Goal: Task Accomplishment & Management: Manage account settings

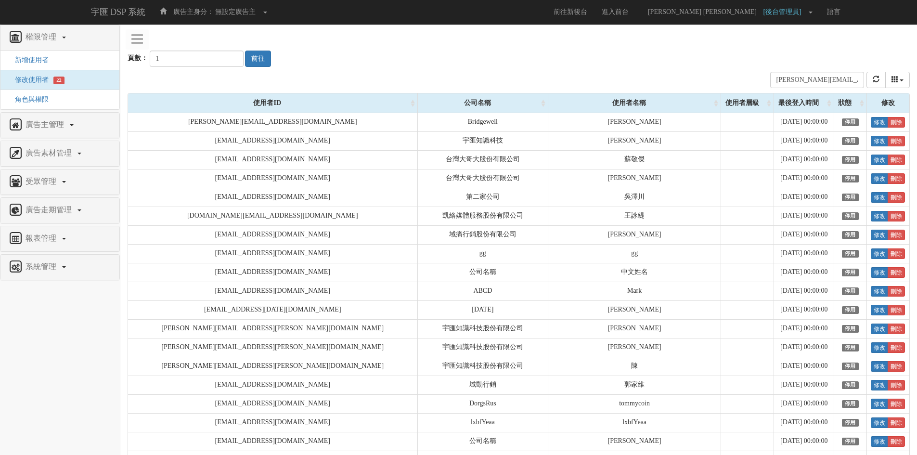
click at [51, 102] on li "角色與權限" at bounding box center [59, 100] width 119 height 20
click at [37, 98] on span "角色與權限" at bounding box center [28, 99] width 41 height 7
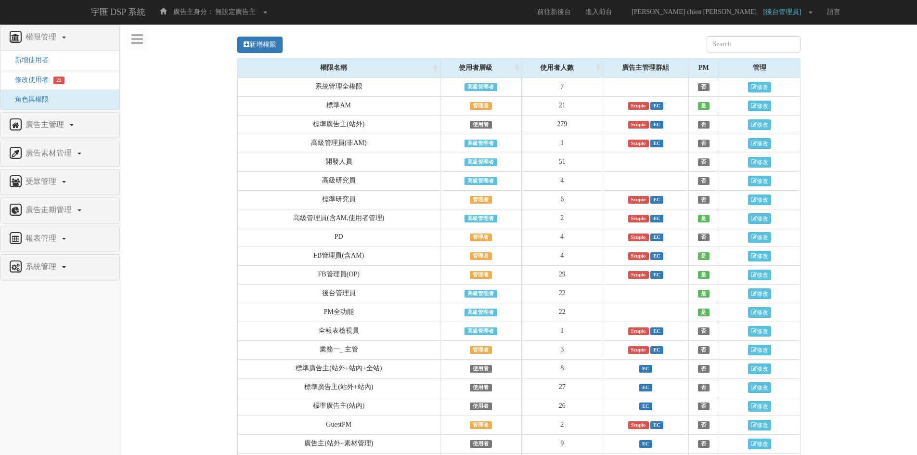
click at [749, 52] on div "新增權限" at bounding box center [518, 44] width 563 height 26
click at [758, 43] on input "text" at bounding box center [754, 44] width 94 height 16
paste input "廣告主(站外+素材管理)"
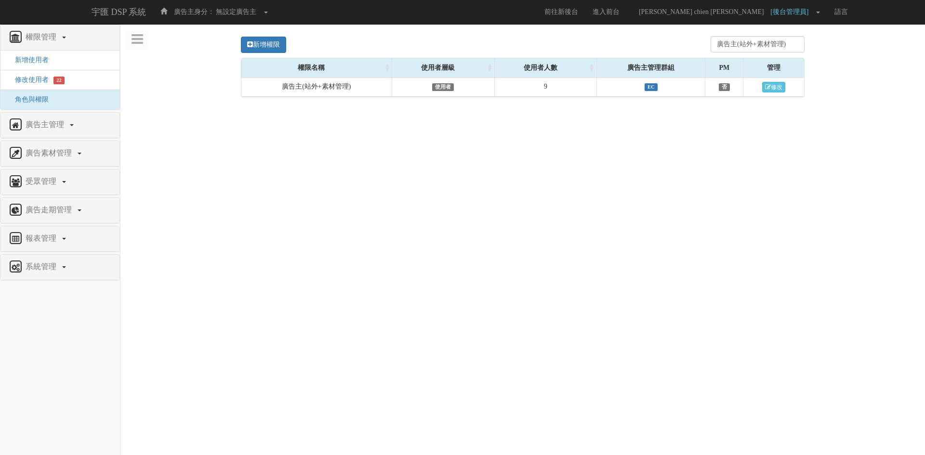
click at [872, 61] on div "新增權限 廣告主(站外+素材管理) Loading, please wait... 權限名稱 使用者層級 使用者人數 廣告主管理群組 PM 管理 廣告主(站外…" at bounding box center [523, 64] width 790 height 66
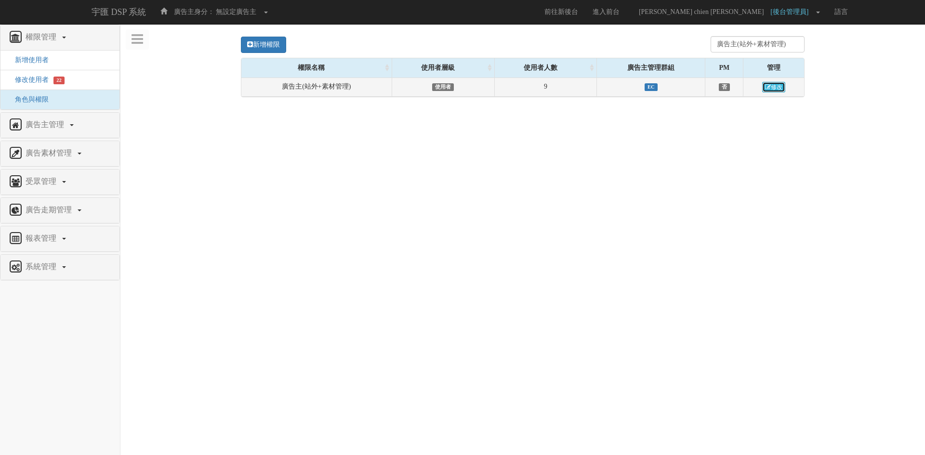
click at [765, 89] on icon at bounding box center [768, 87] width 6 height 6
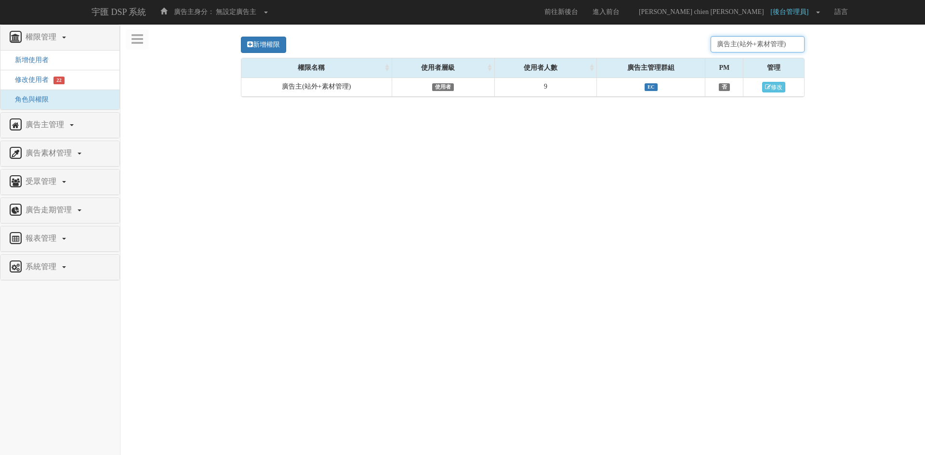
click at [765, 47] on input "廣告主(站外+素材管理)" at bounding box center [757, 44] width 94 height 16
click at [742, 47] on input "廣告主(站外+素材管理)" at bounding box center [757, 44] width 94 height 16
type input "5"
type input "4"
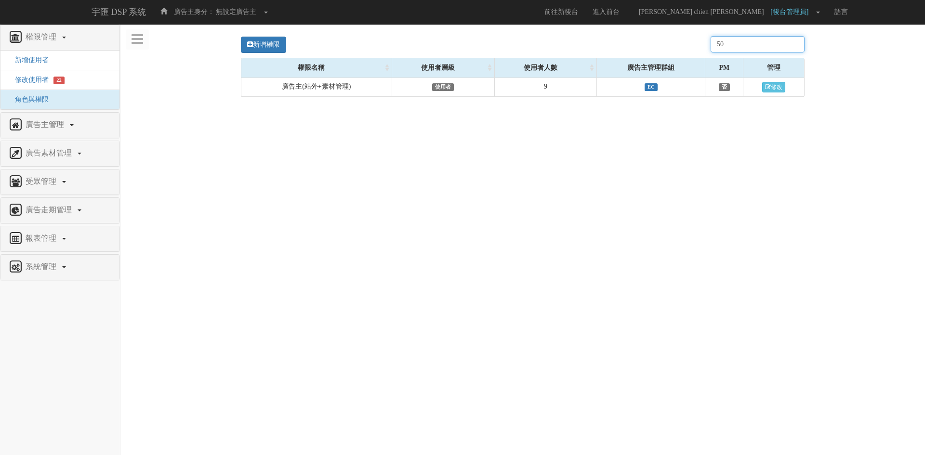
type input "5"
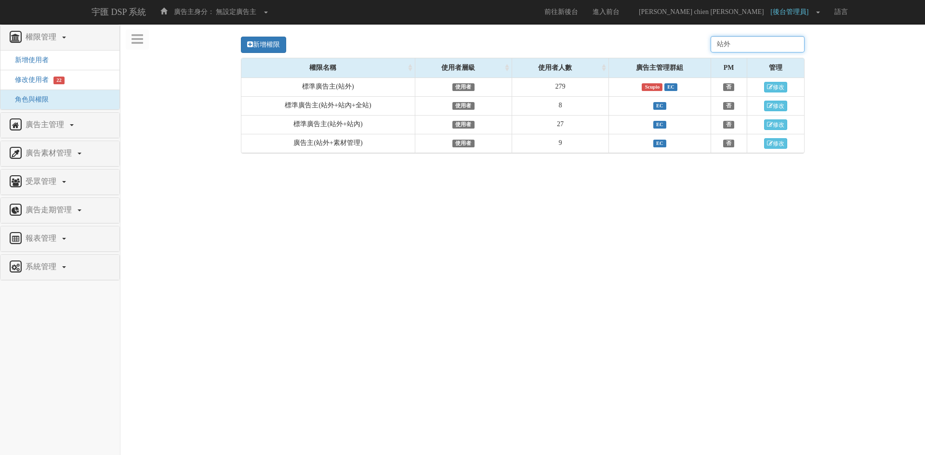
type input "站外"
click at [454, 163] on html "宇匯 DSP 系統 廣告主身分： 無設定廣告主 無設定廣告主 [001] CoreTeam測試用1 [002] CoreTeam測試用2-LineApp [0…" at bounding box center [462, 81] width 925 height 163
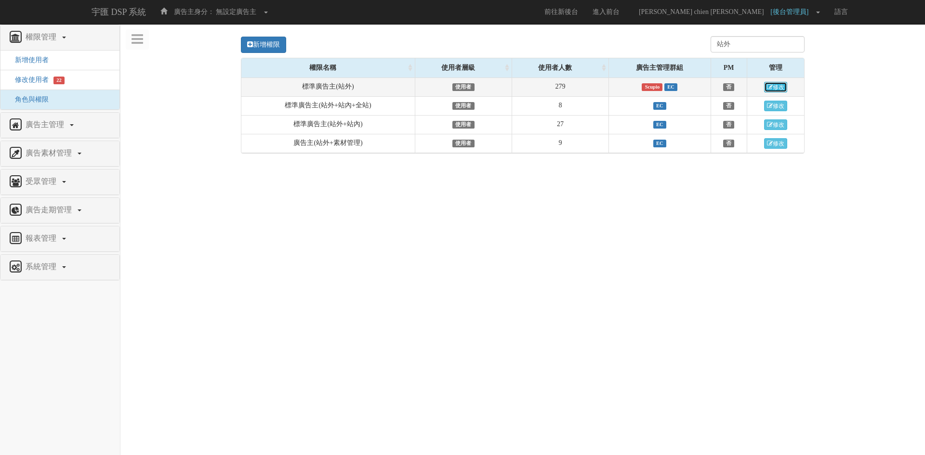
click at [777, 85] on link "修改" at bounding box center [775, 87] width 23 height 11
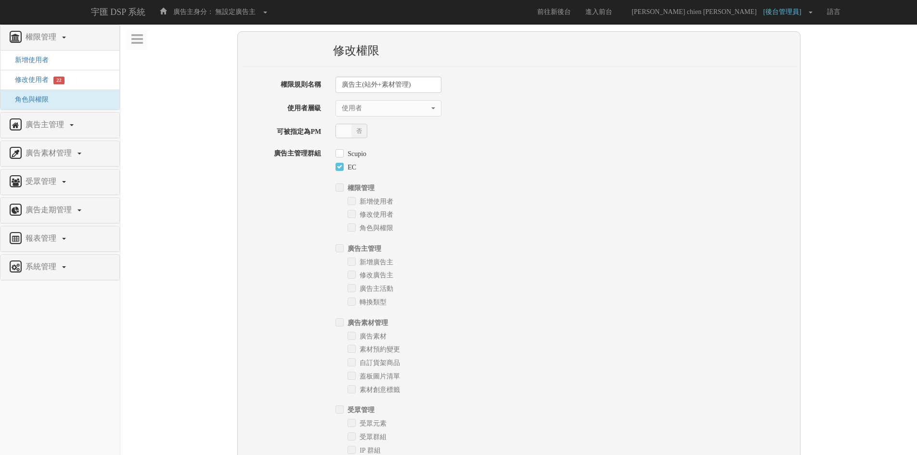
select select "User"
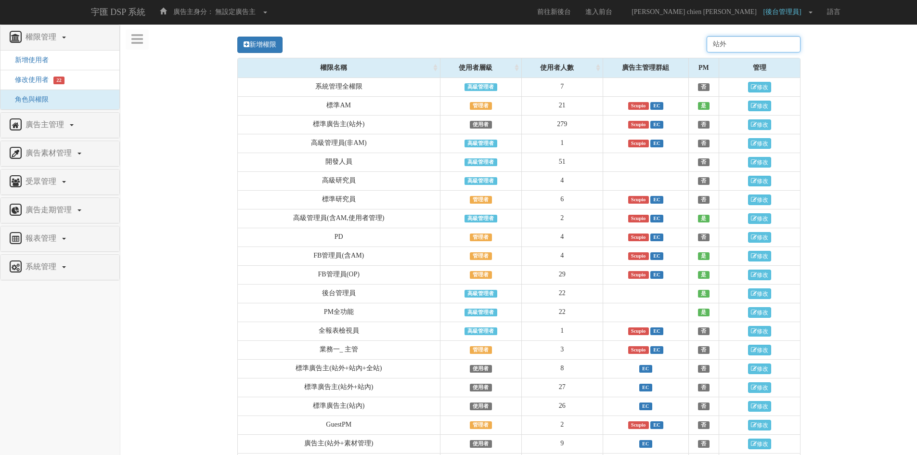
click at [746, 44] on input "站外" at bounding box center [754, 44] width 94 height 16
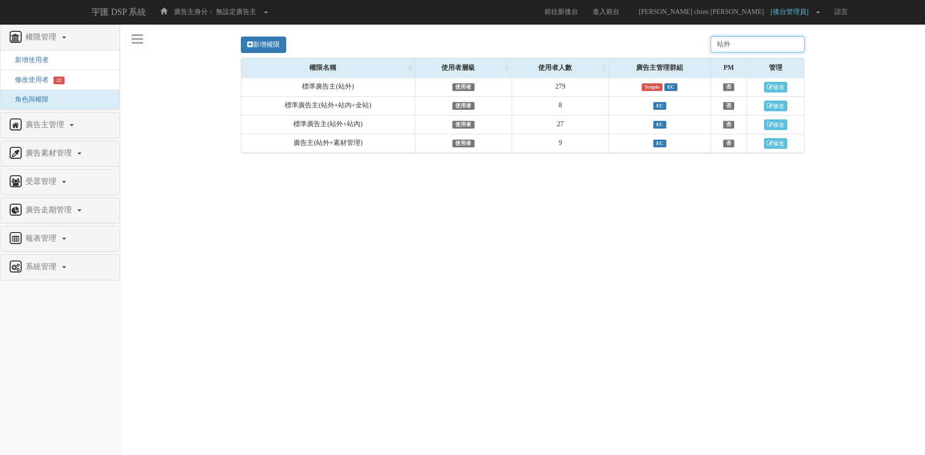
click at [759, 39] on input "站外" at bounding box center [757, 44] width 94 height 16
drag, startPoint x: 759, startPoint y: 39, endPoint x: 651, endPoint y: 42, distance: 107.9
click at [651, 42] on div "新增權限 站外" at bounding box center [522, 44] width 563 height 26
click at [376, 163] on html "宇匯 DSP 系統 廣告主身分： 無設定廣告主 無設定廣告主 [001] CoreTeam測試用1 [002] CoreTeam測試用2-LineApp [0…" at bounding box center [462, 81] width 925 height 163
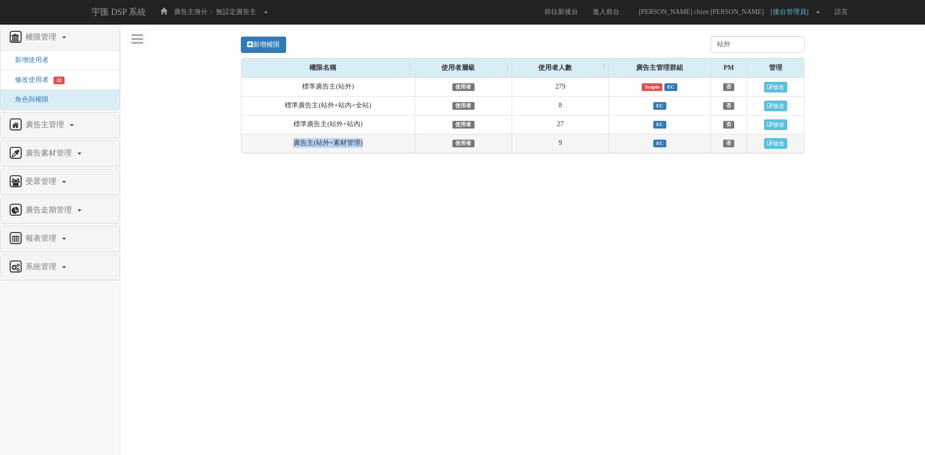
drag, startPoint x: 286, startPoint y: 143, endPoint x: 402, endPoint y: 146, distance: 115.6
click at [402, 146] on td "廣告主(站外+素材管理)" at bounding box center [328, 143] width 174 height 19
copy td "廣告主(站外+素材管理)"
click at [411, 163] on html "宇匯 DSP 系統 廣告主身分： 無設定廣告主 無設定廣告主 [001] CoreTeam測試用1 [002] CoreTeam測試用2-LineApp [0…" at bounding box center [462, 81] width 925 height 163
click at [35, 78] on span "修改使用者" at bounding box center [28, 79] width 41 height 7
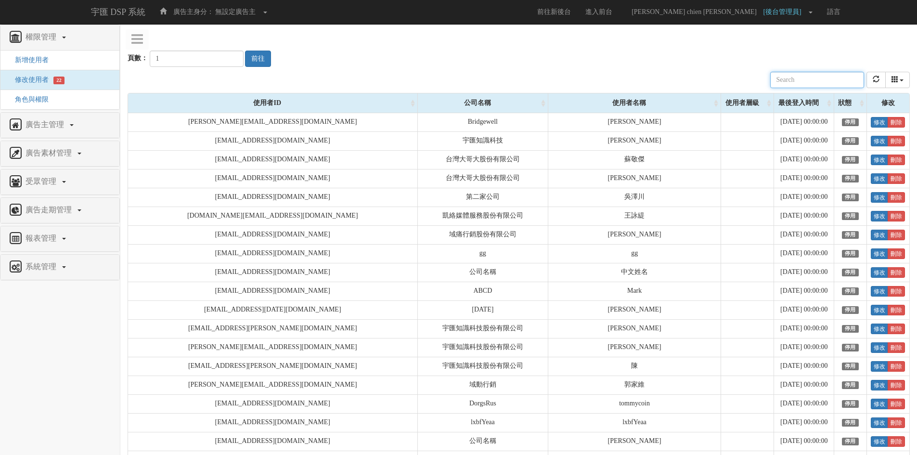
click at [828, 84] on input "text" at bounding box center [818, 80] width 94 height 16
paste input "[EMAIL_ADDRESS][DOMAIN_NAME]"
type input "[EMAIL_ADDRESS][DOMAIN_NAME]"
click at [702, 57] on div "頁數： 1 前往" at bounding box center [519, 49] width 783 height 36
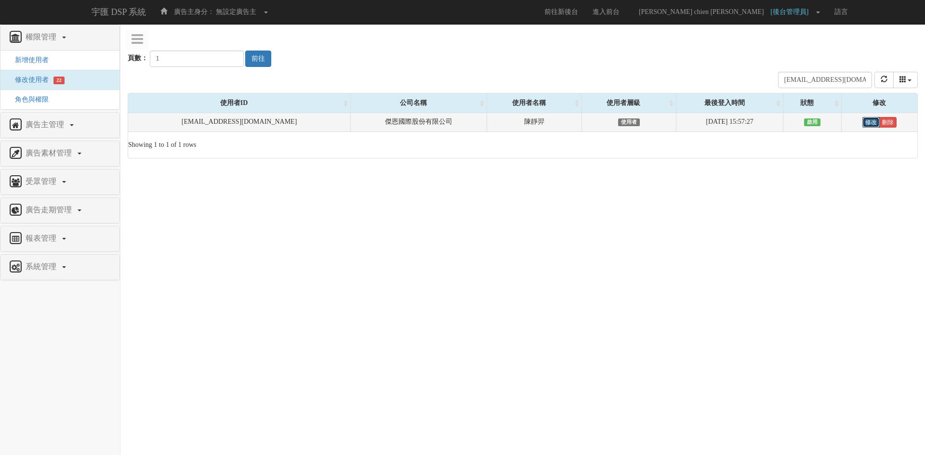
click at [862, 122] on link "修改" at bounding box center [870, 122] width 17 height 11
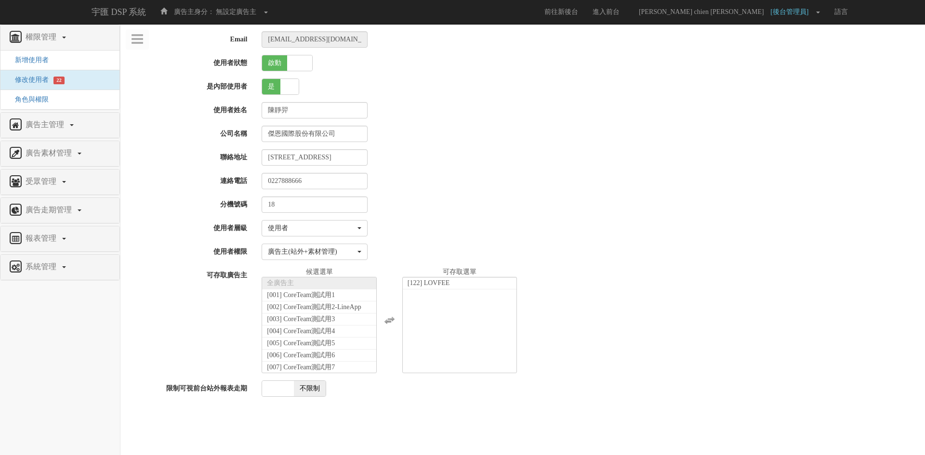
select select "User"
select select "34"
click at [314, 411] on link "取消" at bounding box center [316, 412] width 26 height 16
